Goal: Find contact information: Find contact information

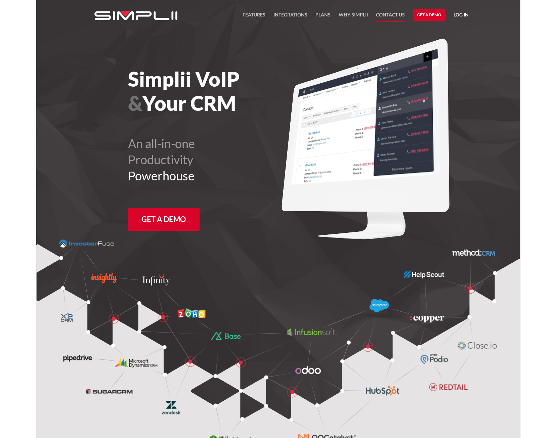
click at [392, 13] on link "Contact US" at bounding box center [390, 16] width 29 height 11
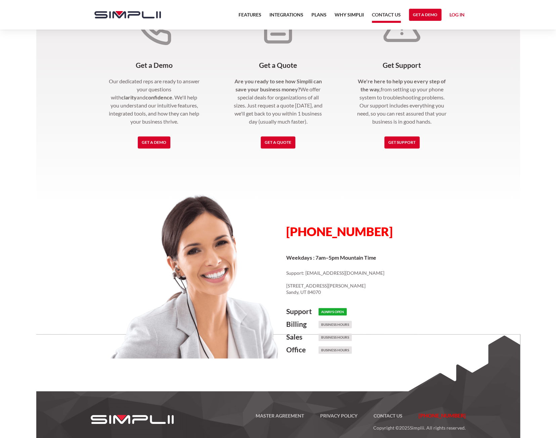
scroll to position [181, 0]
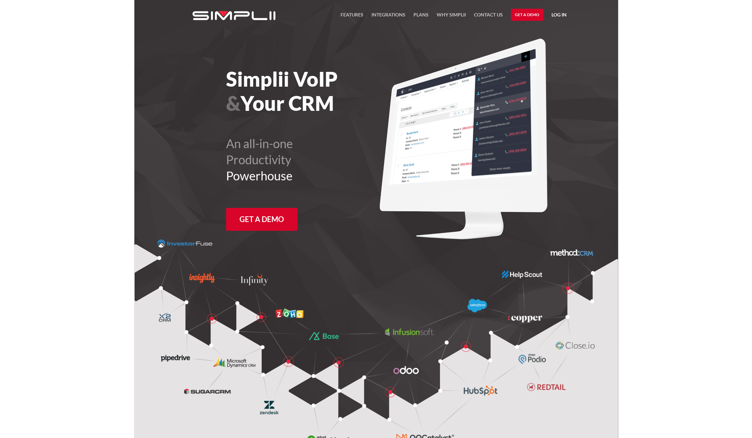
click at [560, 15] on link "Log in" at bounding box center [559, 16] width 15 height 10
click at [552, 33] on link "Manager Portal" at bounding box center [541, 35] width 43 height 11
click at [592, 26] on div "FEATURES Integrations Products Plans Why Simplii Contact US Master Agreement Ge…" at bounding box center [376, 15] width 752 height 31
